Goal: Task Accomplishment & Management: Manage account settings

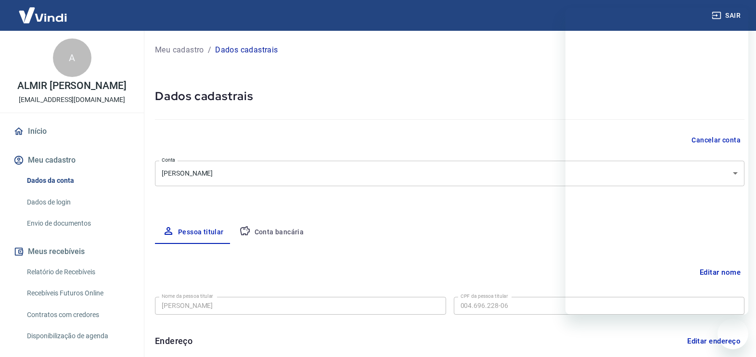
select select "SP"
select select "business"
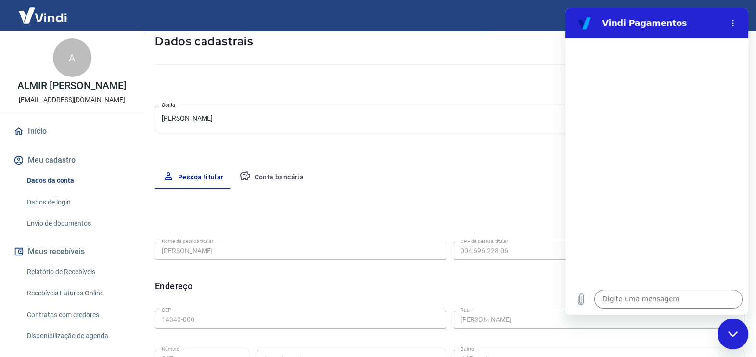
click at [489, 244] on label "CPF da pessoa titular" at bounding box center [485, 241] width 48 height 7
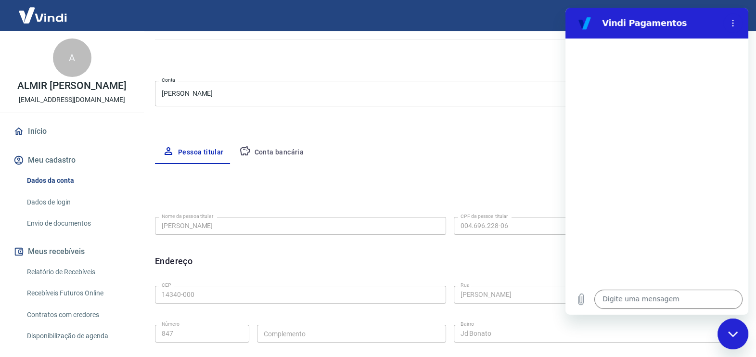
scroll to position [180, 0]
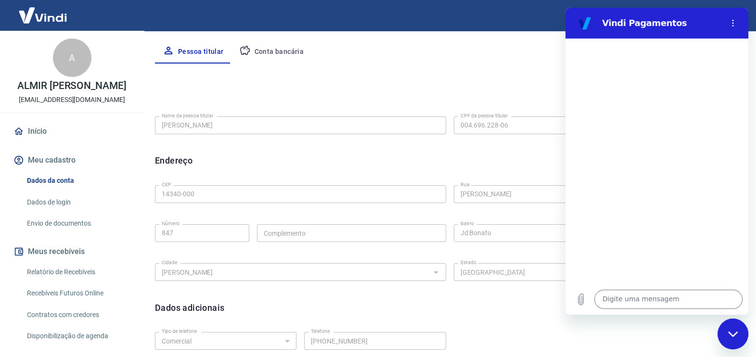
click at [731, 335] on icon "Fechar janela de mensagens" at bounding box center [733, 333] width 10 height 5
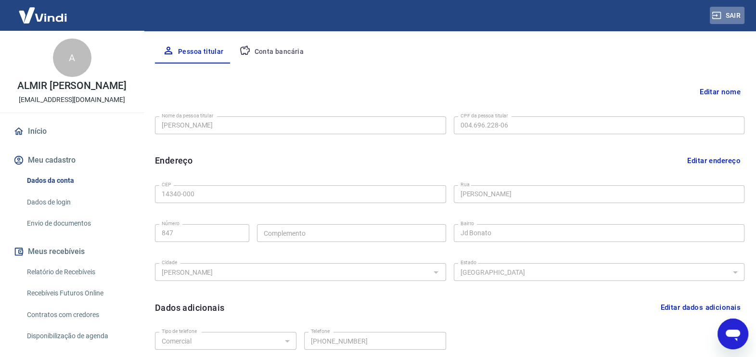
click at [731, 11] on button "Sair" at bounding box center [727, 16] width 35 height 18
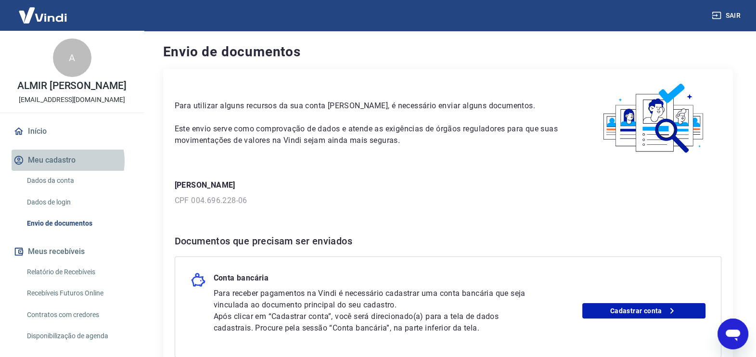
click at [60, 171] on button "Meu cadastro" at bounding box center [72, 160] width 121 height 21
click at [59, 191] on link "Dados da conta" at bounding box center [77, 181] width 109 height 20
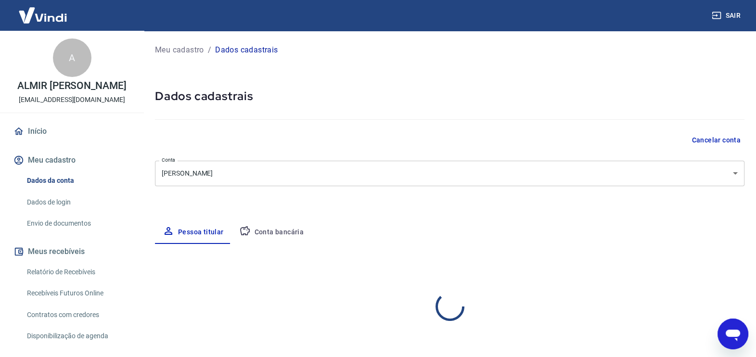
select select "SP"
select select "business"
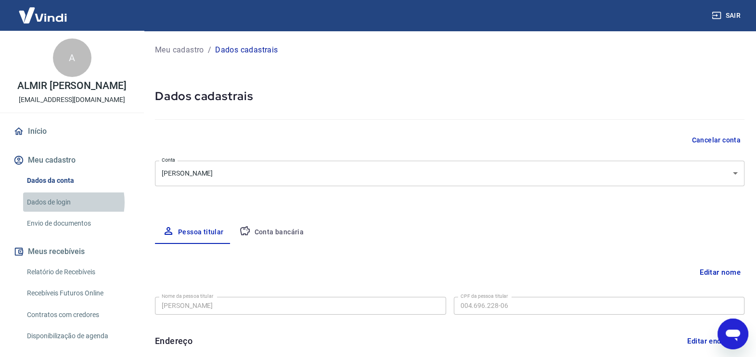
click at [61, 212] on link "Dados de login" at bounding box center [77, 202] width 109 height 20
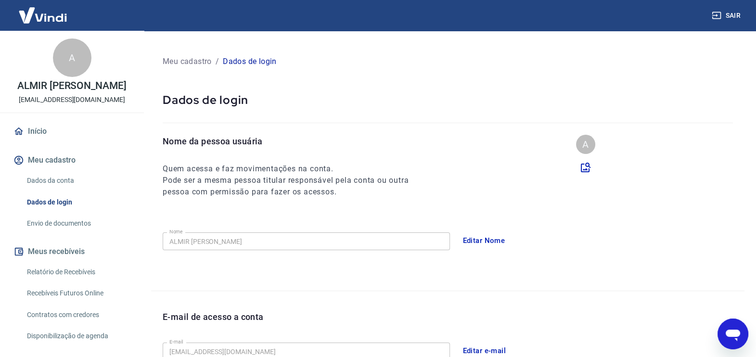
click at [70, 190] on link "Dados da conta" at bounding box center [77, 181] width 109 height 20
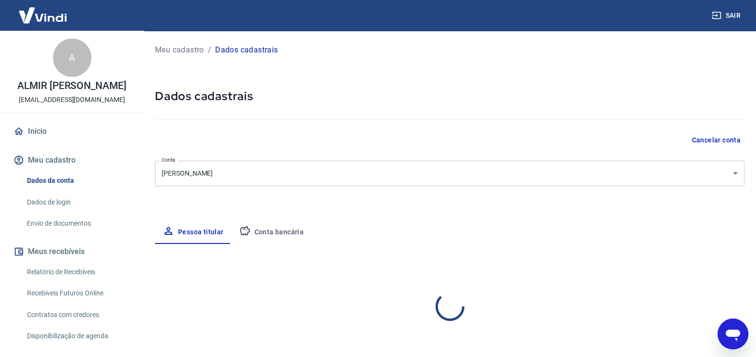
select select "SP"
select select "business"
